Goal: Transaction & Acquisition: Purchase product/service

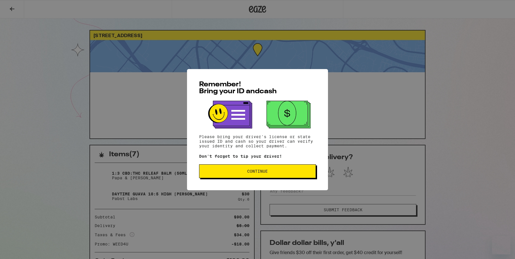
click at [280, 168] on button "Continue" at bounding box center [257, 171] width 117 height 14
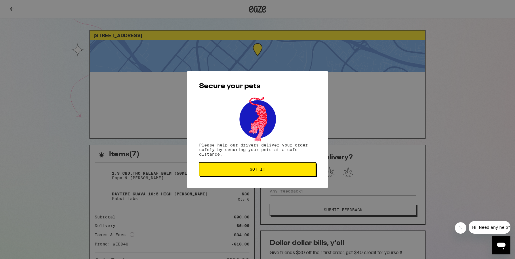
click at [273, 174] on button "Got it" at bounding box center [257, 169] width 117 height 14
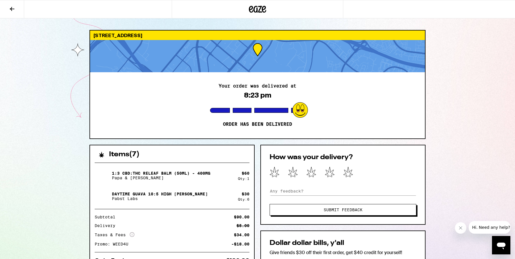
click at [258, 10] on icon at bounding box center [257, 9] width 17 height 10
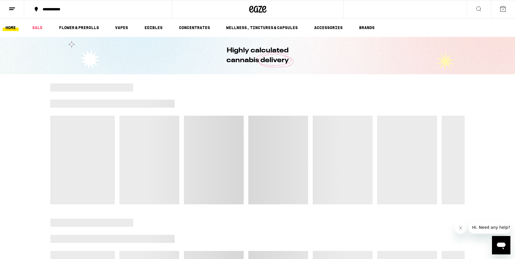
click at [505, 9] on icon at bounding box center [502, 8] width 7 height 7
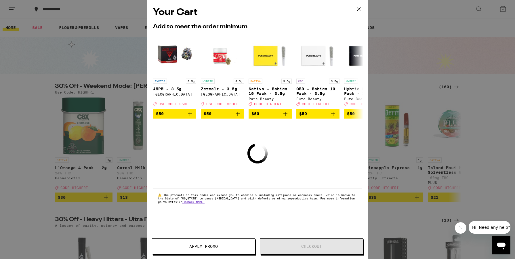
click at [355, 8] on icon at bounding box center [358, 9] width 9 height 9
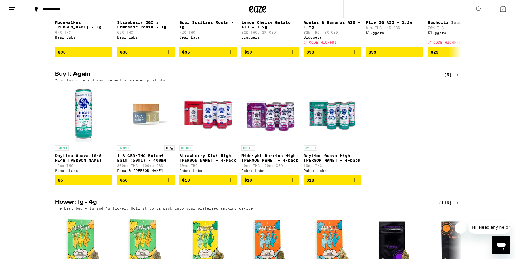
scroll to position [549, 0]
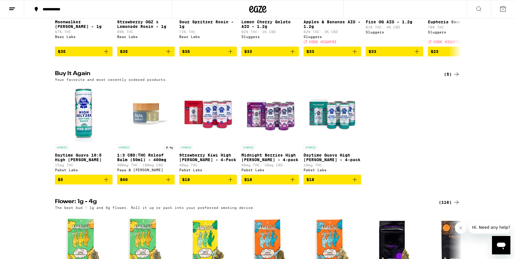
click at [109, 183] on icon "Add to bag" at bounding box center [106, 179] width 7 height 7
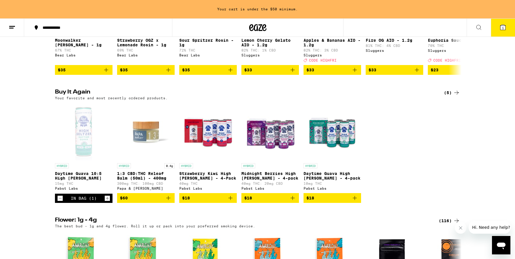
scroll to position [568, 0]
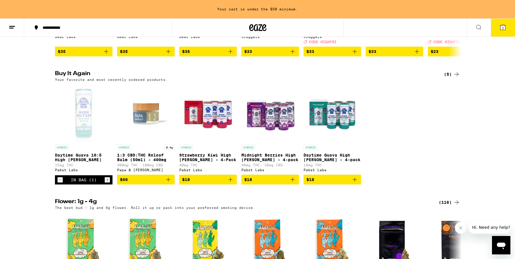
click at [109, 183] on icon "Increment" at bounding box center [107, 179] width 5 height 7
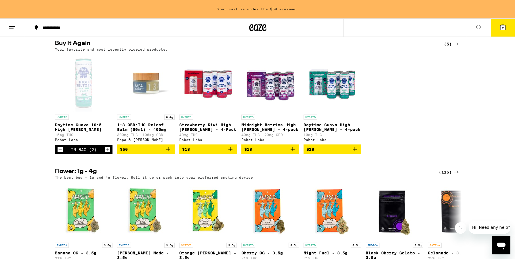
scroll to position [599, 0]
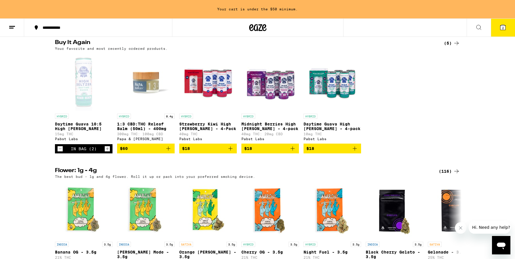
click at [61, 152] on icon "Decrement" at bounding box center [60, 148] width 5 height 7
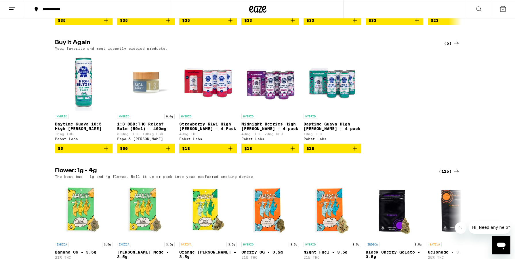
click at [61, 151] on span "$5" at bounding box center [60, 148] width 5 height 5
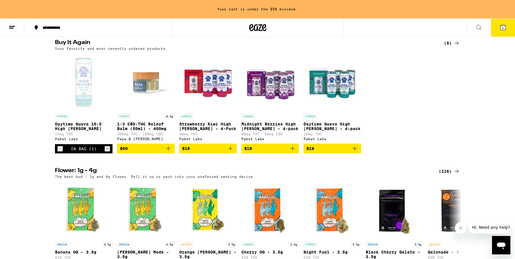
click at [61, 152] on icon "Decrement" at bounding box center [60, 148] width 5 height 7
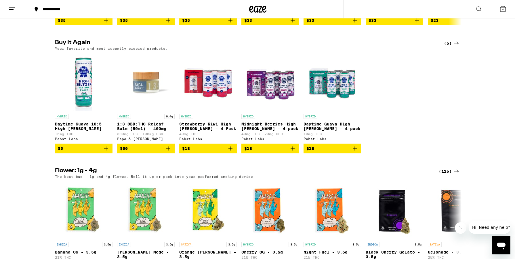
click at [61, 151] on span "$5" at bounding box center [60, 148] width 5 height 5
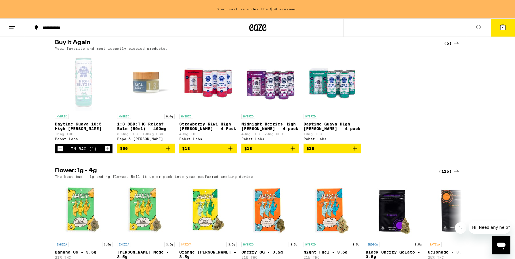
click at [61, 152] on icon "Decrement" at bounding box center [60, 148] width 5 height 7
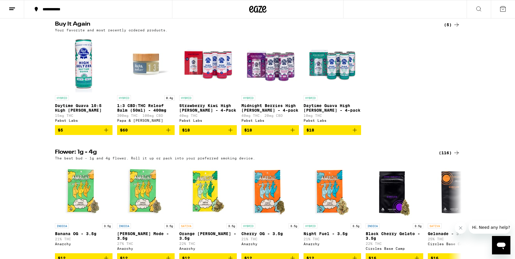
scroll to position [581, 0]
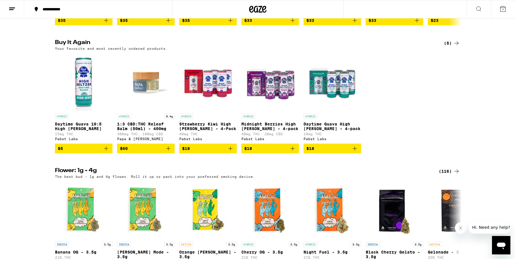
click at [105, 152] on icon "Add to bag" at bounding box center [106, 148] width 7 height 7
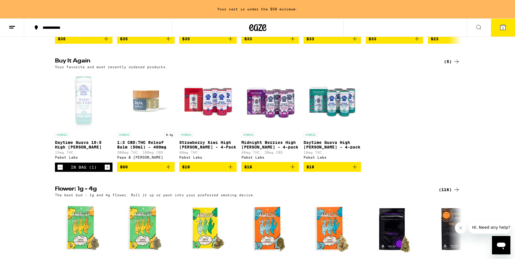
scroll to position [599, 0]
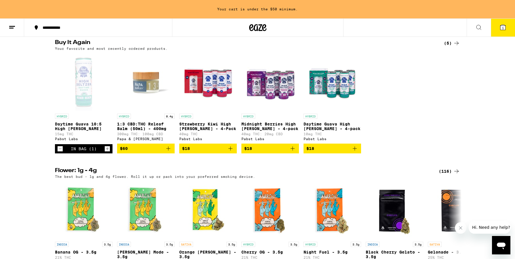
click at [105, 152] on icon "Increment" at bounding box center [107, 148] width 5 height 7
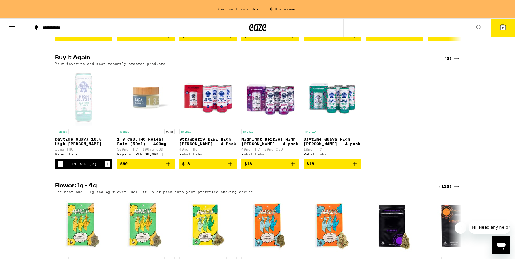
scroll to position [625, 0]
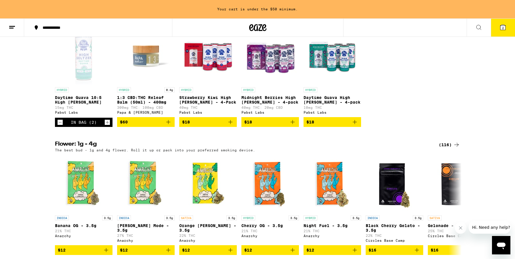
click at [106, 126] on icon "Increment" at bounding box center [107, 122] width 5 height 7
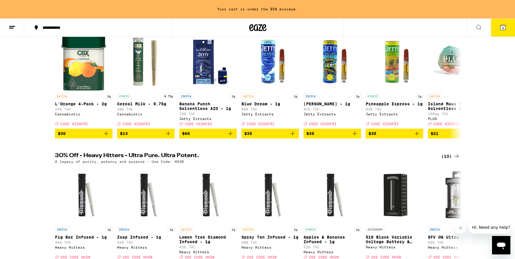
scroll to position [0, 0]
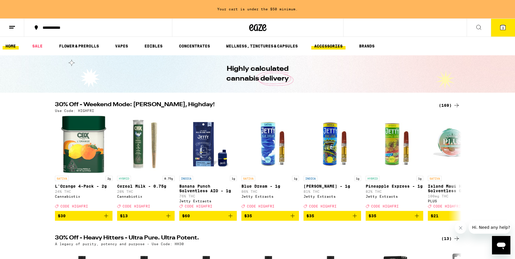
click at [331, 45] on link "ACCESSORIES" at bounding box center [328, 46] width 34 height 7
click at [327, 47] on link "ACCESSORIES" at bounding box center [328, 46] width 34 height 7
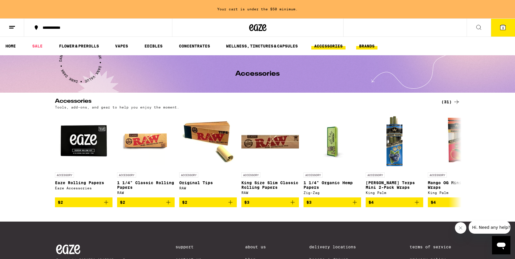
click at [366, 45] on link "BRANDS" at bounding box center [366, 46] width 21 height 7
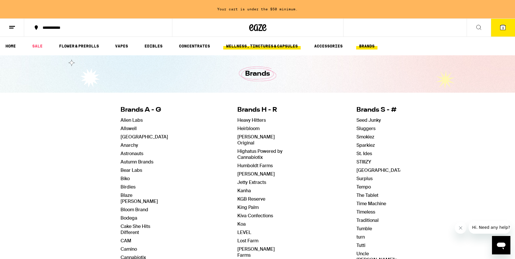
click at [275, 45] on link "WELLNESS, TINCTURES & CAPSULES" at bounding box center [261, 46] width 77 height 7
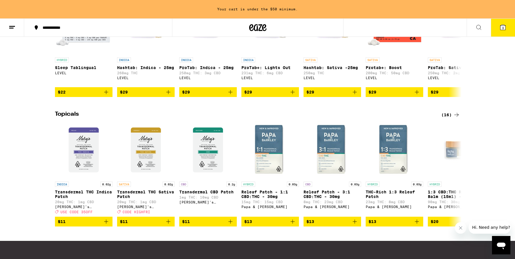
scroll to position [464, 0]
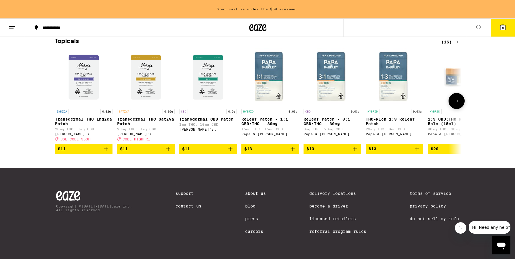
click at [459, 101] on button at bounding box center [456, 101] width 16 height 16
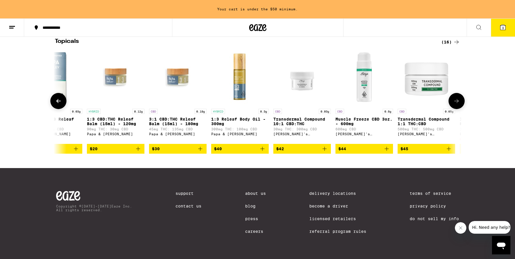
scroll to position [0, 342]
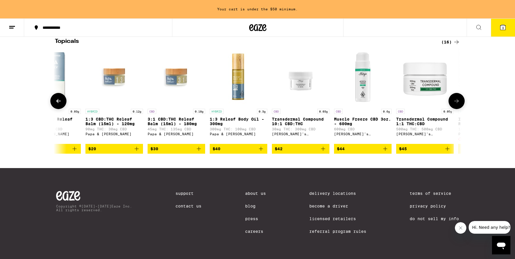
click at [459, 100] on button at bounding box center [456, 101] width 16 height 16
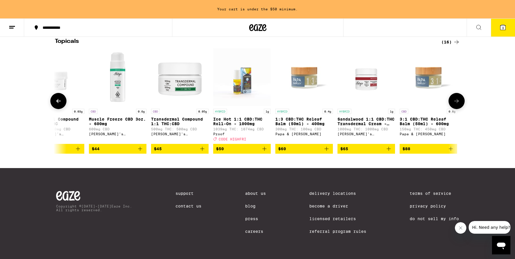
scroll to position [0, 589]
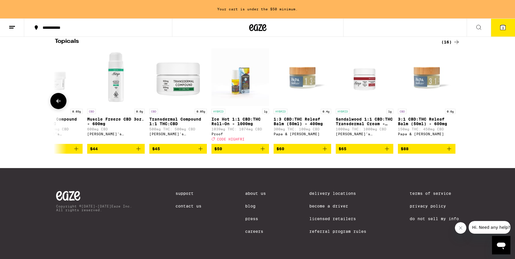
click at [326, 147] on icon "Add to bag" at bounding box center [325, 149] width 4 height 4
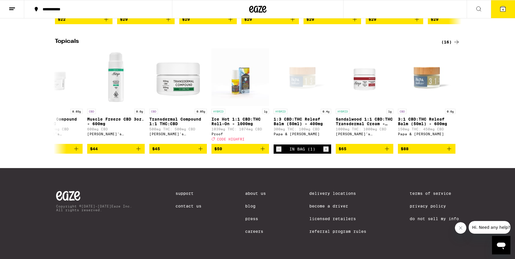
click at [503, 11] on span "4" at bounding box center [503, 9] width 2 height 3
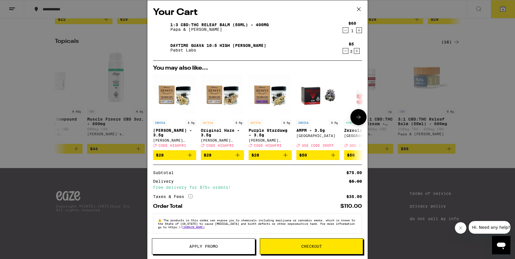
scroll to position [0, 0]
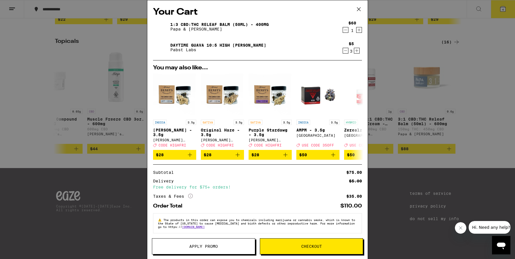
click at [344, 52] on icon "Decrement" at bounding box center [345, 50] width 5 height 7
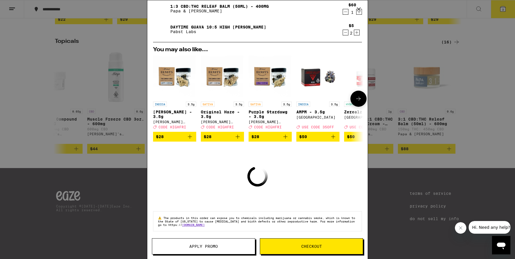
scroll to position [6, 0]
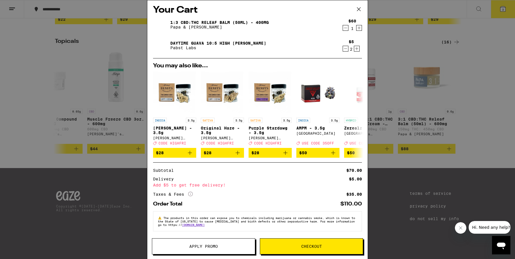
click at [356, 46] on icon "Increment" at bounding box center [356, 48] width 5 height 7
click at [324, 245] on span "Checkout" at bounding box center [311, 246] width 103 height 4
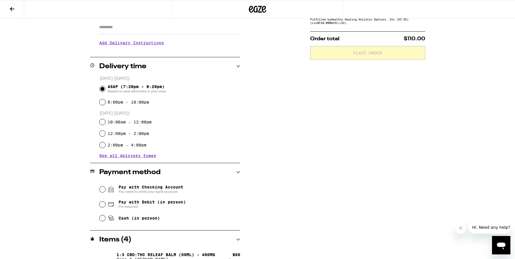
scroll to position [104, 0]
click at [144, 188] on span "Pay with Checking Account You need to relink your bank account" at bounding box center [151, 188] width 65 height 9
click at [105, 188] on input "Pay with Checking Account You need to relink your bank account" at bounding box center [103, 189] width 6 height 6
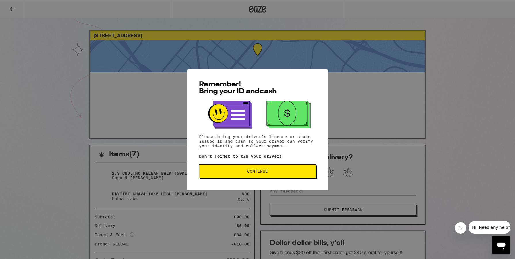
click at [264, 170] on span "Continue" at bounding box center [257, 171] width 21 height 4
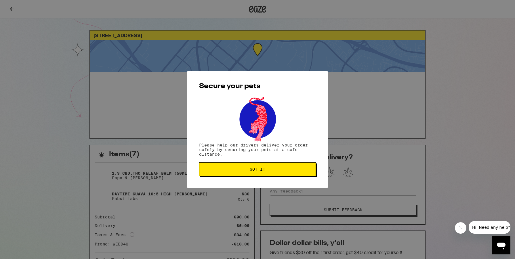
click at [259, 171] on span "Got it" at bounding box center [258, 169] width 16 height 4
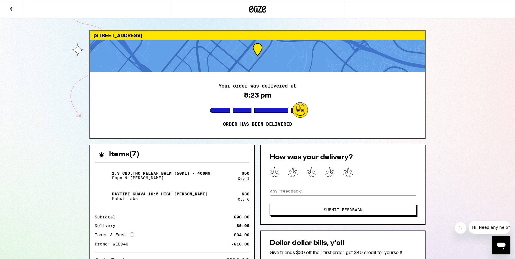
click at [257, 8] on icon at bounding box center [257, 9] width 9 height 7
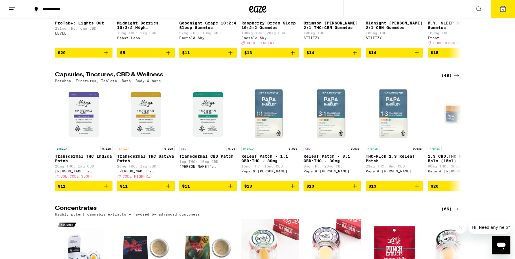
scroll to position [2421, 0]
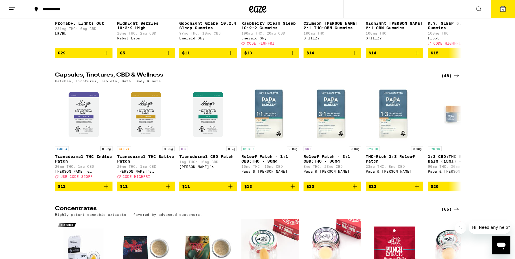
click at [512, 7] on button "4" at bounding box center [503, 9] width 24 height 18
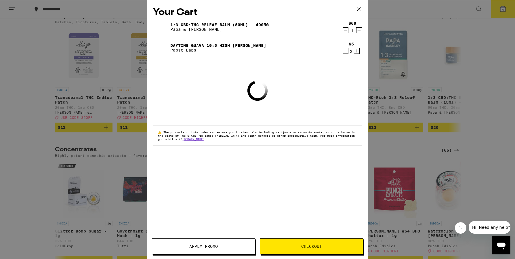
scroll to position [2362, 0]
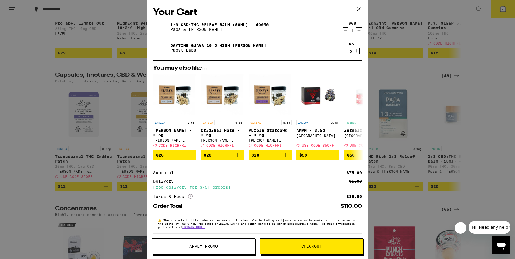
click at [310, 243] on button "Checkout" at bounding box center [311, 246] width 103 height 16
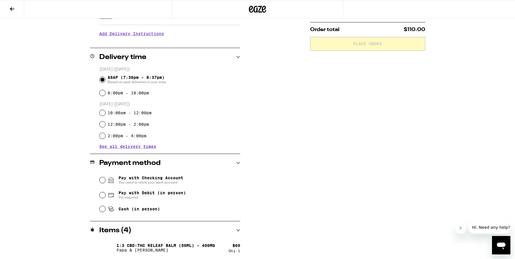
scroll to position [135, 0]
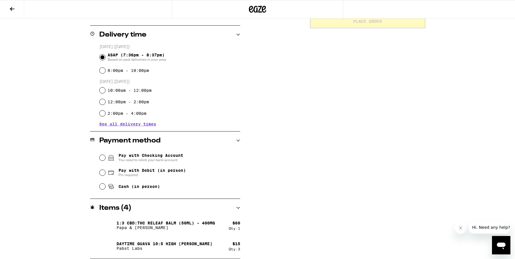
click at [158, 156] on span "Pay with Checking Account You need to relink your bank account" at bounding box center [151, 157] width 65 height 9
click at [105, 156] on input "Pay with Checking Account You need to relink your bank account" at bounding box center [103, 158] width 6 height 6
click at [162, 175] on span "Pin required" at bounding box center [152, 175] width 67 height 5
click at [105, 175] on input "Pay with Debit (in person) Pin required" at bounding box center [103, 173] width 6 height 6
radio input "true"
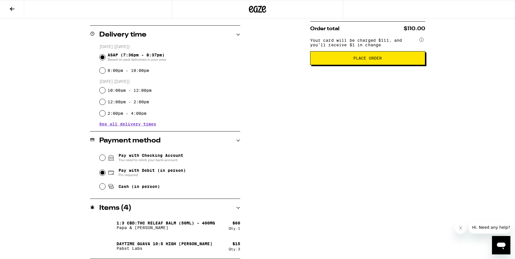
click at [348, 60] on span "Place Order" at bounding box center [367, 58] width 105 height 4
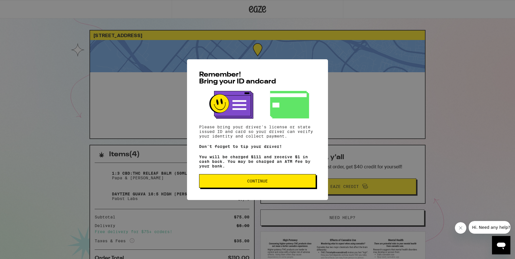
click at [266, 183] on span "Continue" at bounding box center [257, 181] width 21 height 4
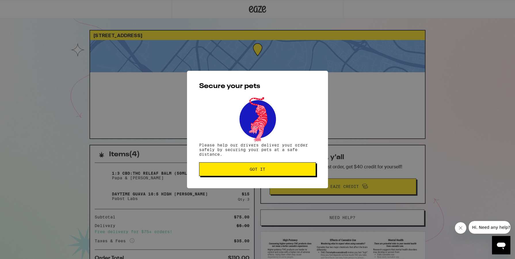
click at [264, 174] on button "Got it" at bounding box center [257, 169] width 117 height 14
